Goal: Check status

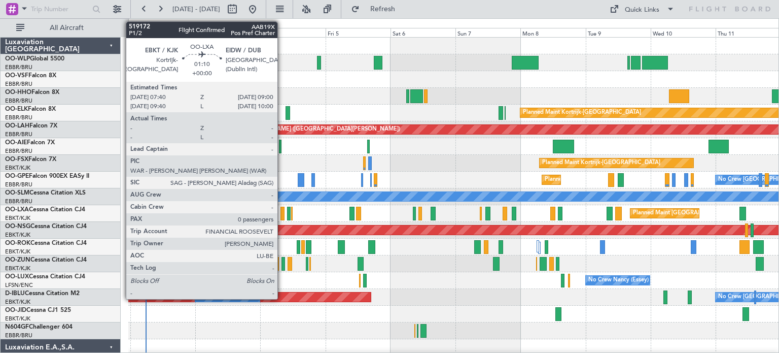
click at [282, 211] on div at bounding box center [283, 213] width 4 height 14
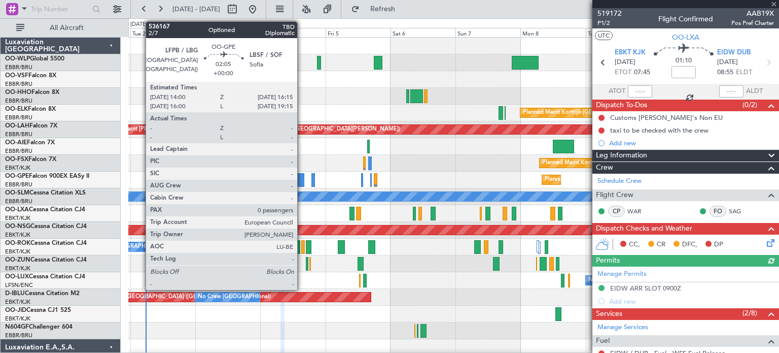
click at [302, 179] on div at bounding box center [301, 180] width 7 height 14
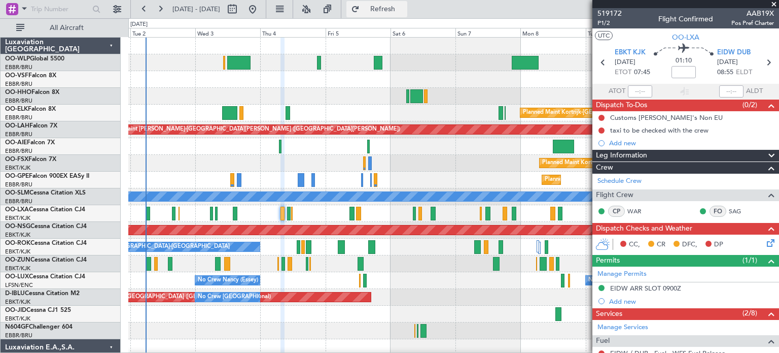
click at [404, 11] on span "Refresh" at bounding box center [383, 9] width 43 height 7
click at [448, 60] on div at bounding box center [453, 62] width 650 height 17
